Goal: Task Accomplishment & Management: Manage account settings

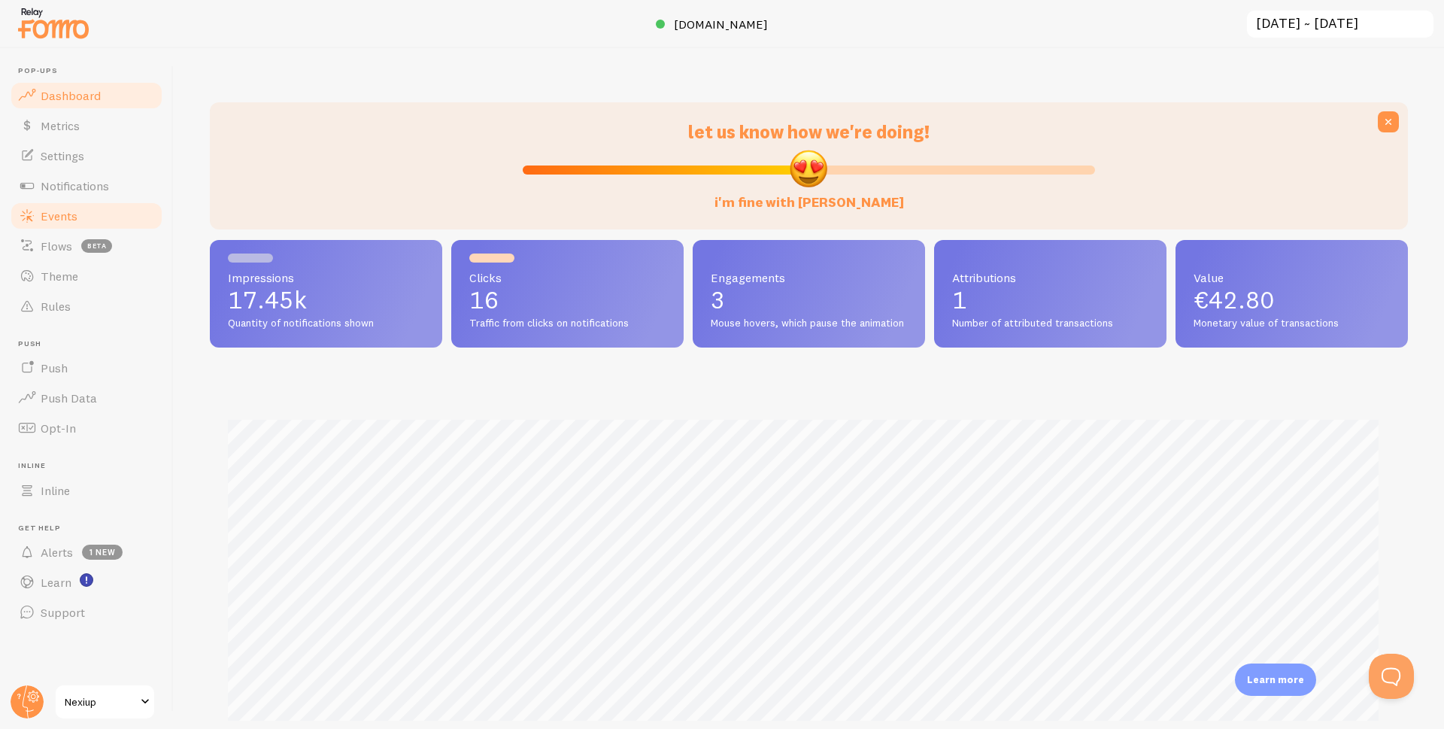
click at [63, 218] on span "Events" at bounding box center [59, 215] width 37 height 15
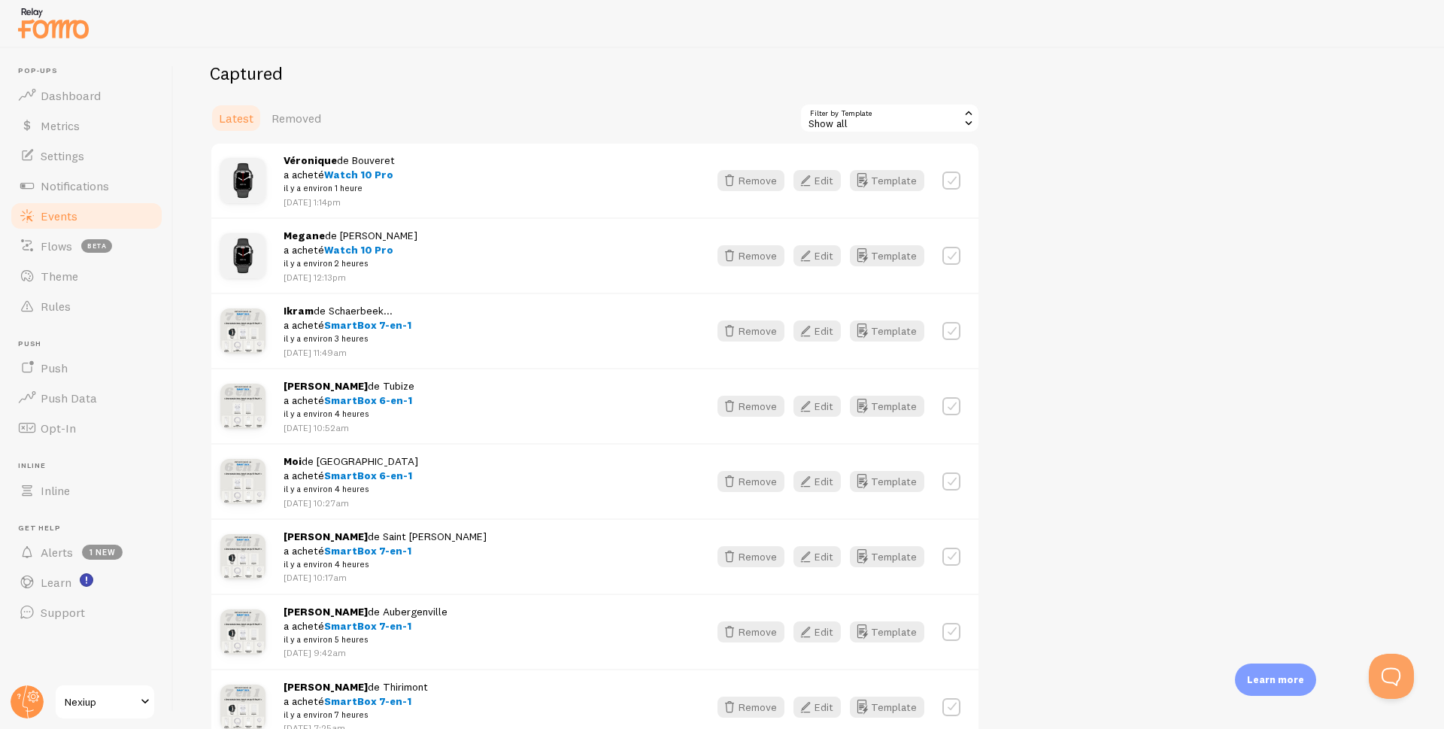
scroll to position [226, 0]
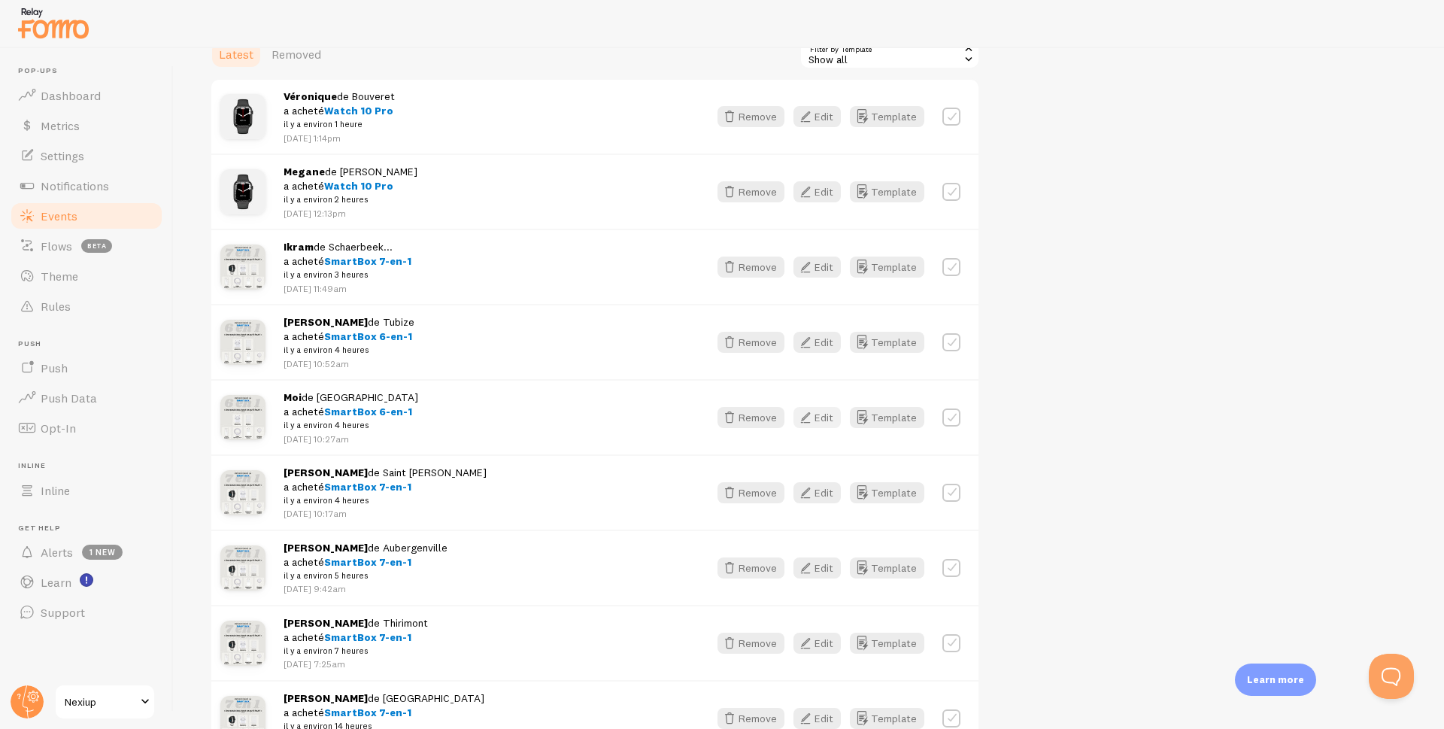
click at [828, 417] on button "Edit" at bounding box center [816, 417] width 47 height 21
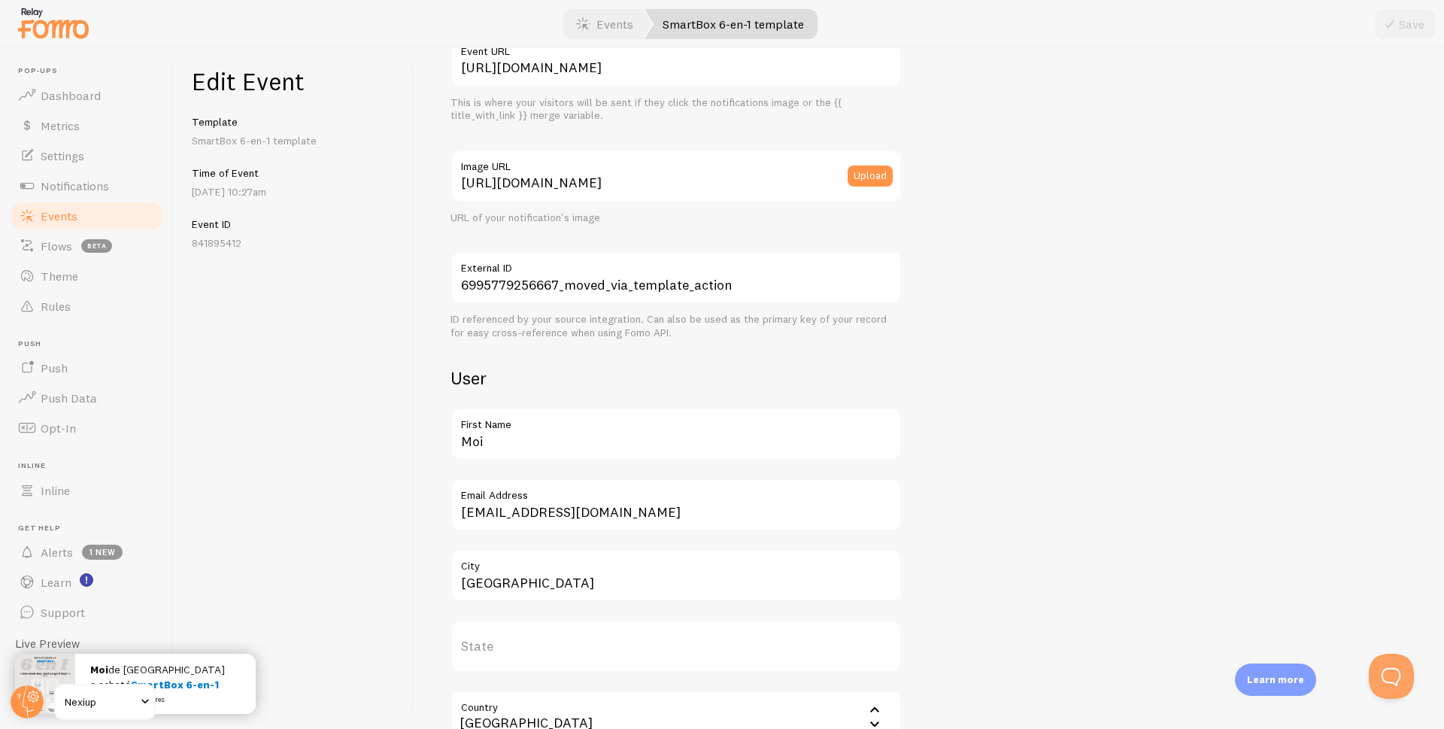
scroll to position [226, 0]
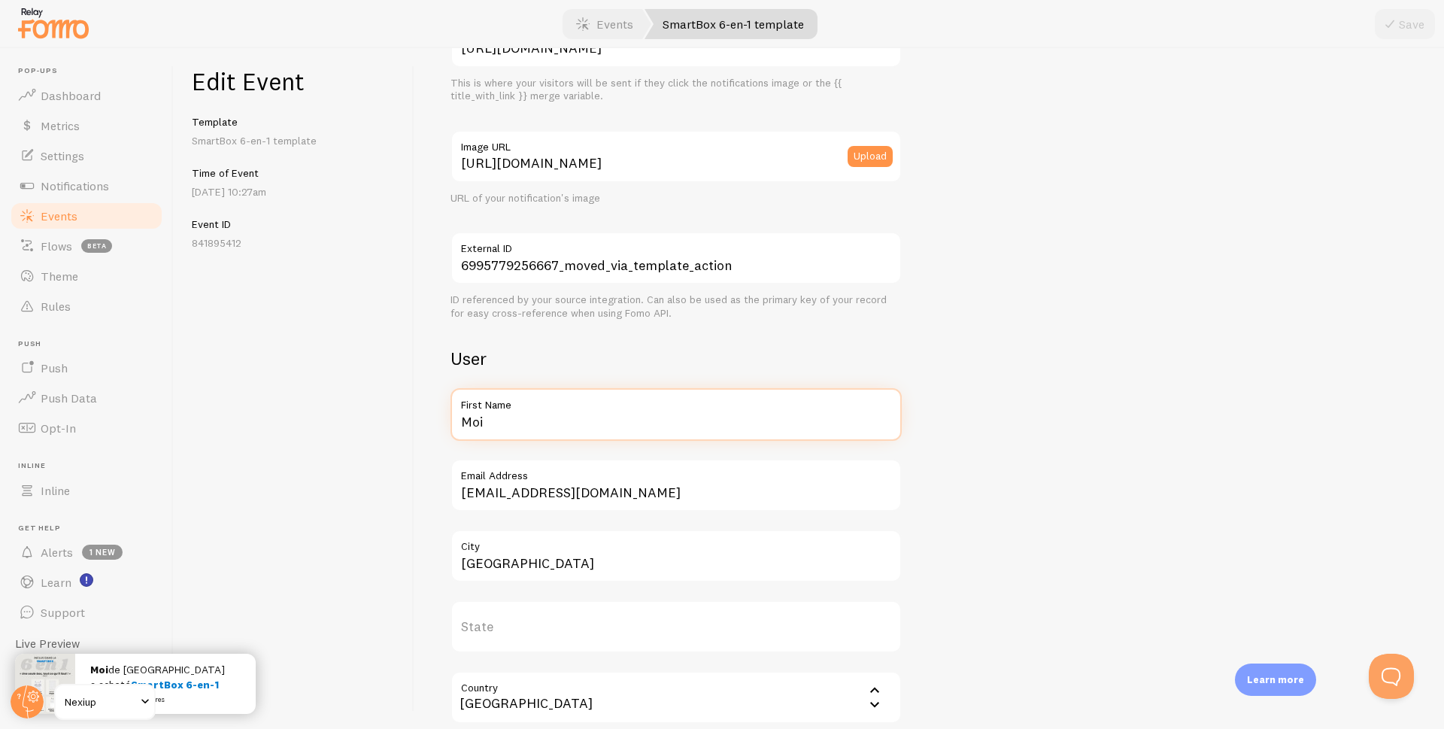
drag, startPoint x: 541, startPoint y: 421, endPoint x: 418, endPoint y: 440, distance: 124.0
click at [426, 439] on div "Meta SmartBox 6-en-1 Title This text will be bolded in your notification and li…" at bounding box center [929, 388] width 1030 height 681
type input "[PERSON_NAME]"
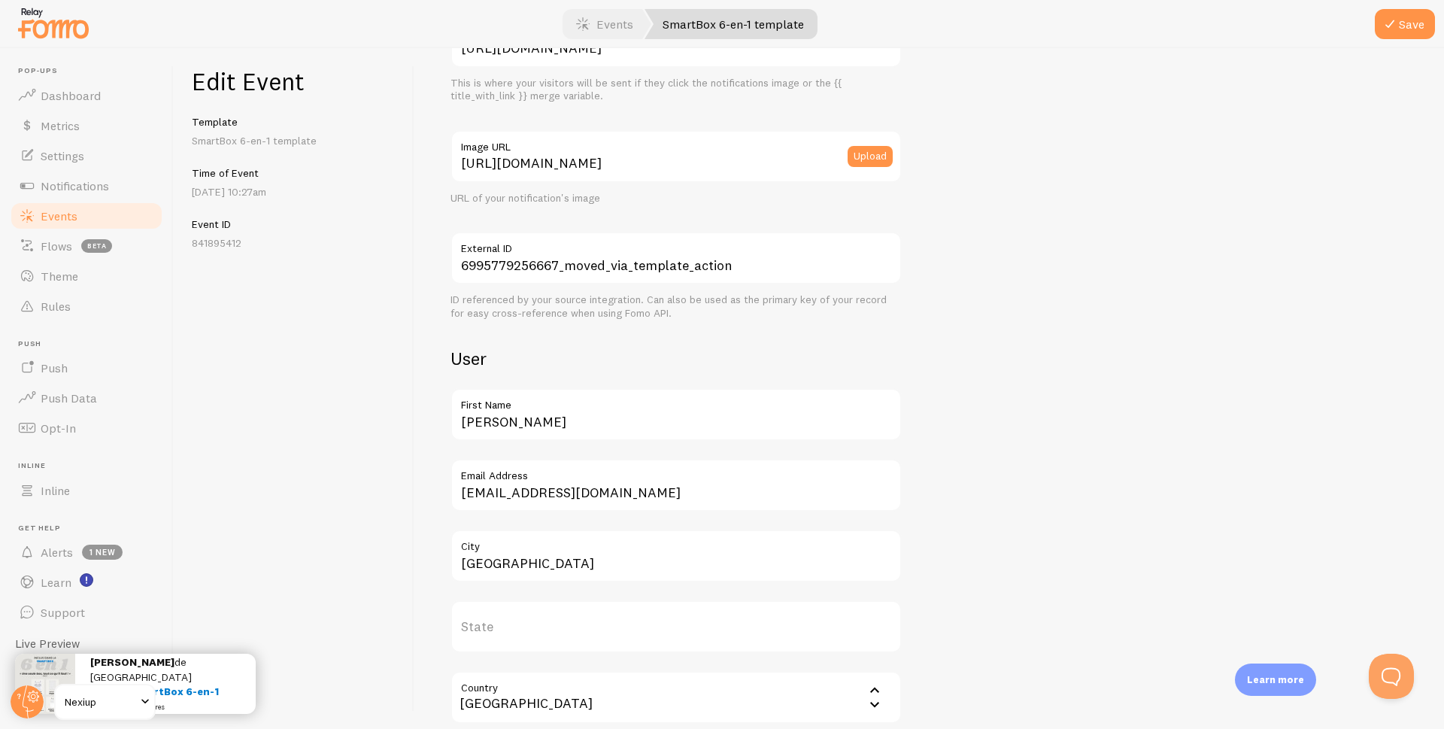
drag, startPoint x: 1387, startPoint y: 28, endPoint x: 1222, endPoint y: 76, distance: 171.6
click at [1388, 28] on icon "submit" at bounding box center [1390, 24] width 18 height 18
click at [48, 217] on span "Events" at bounding box center [59, 215] width 37 height 15
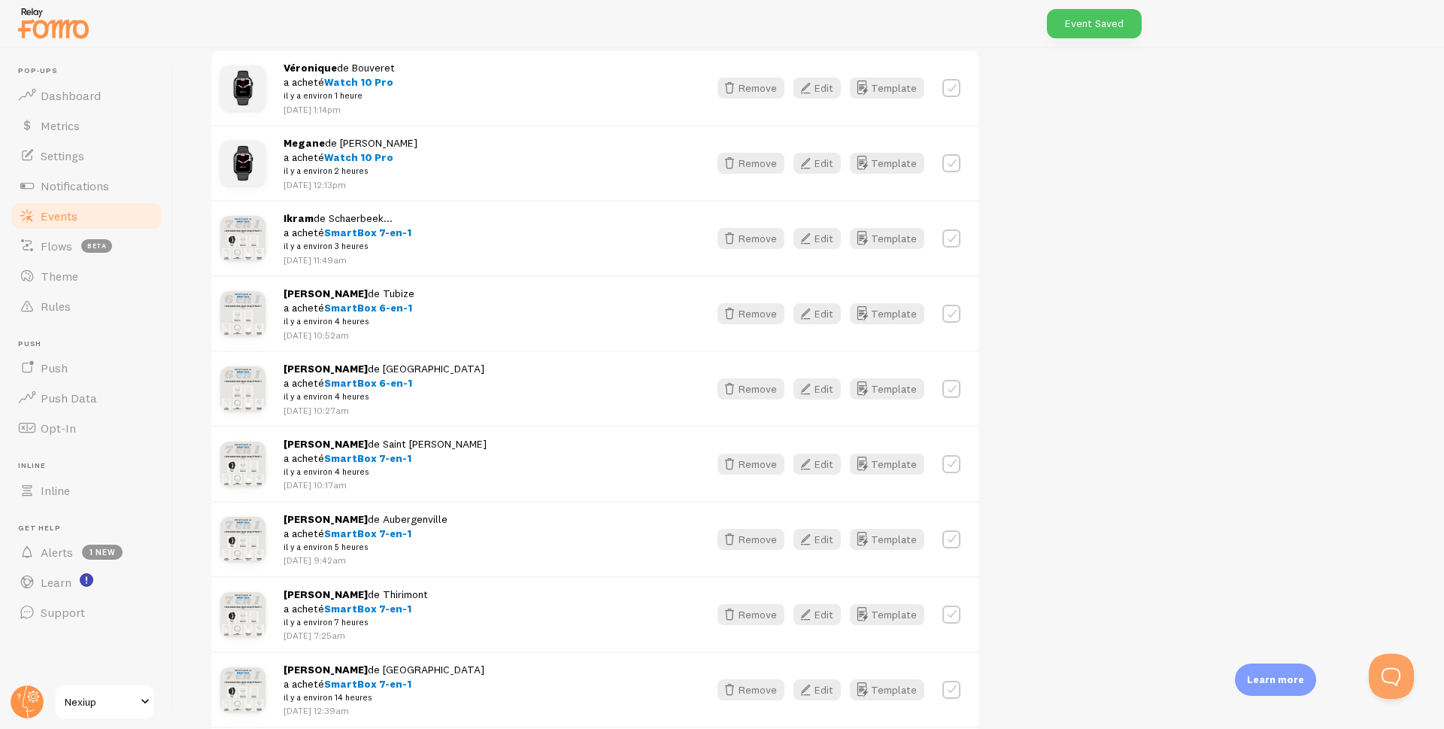
scroll to position [301, 0]
